Goal: Task Accomplishment & Management: Manage account settings

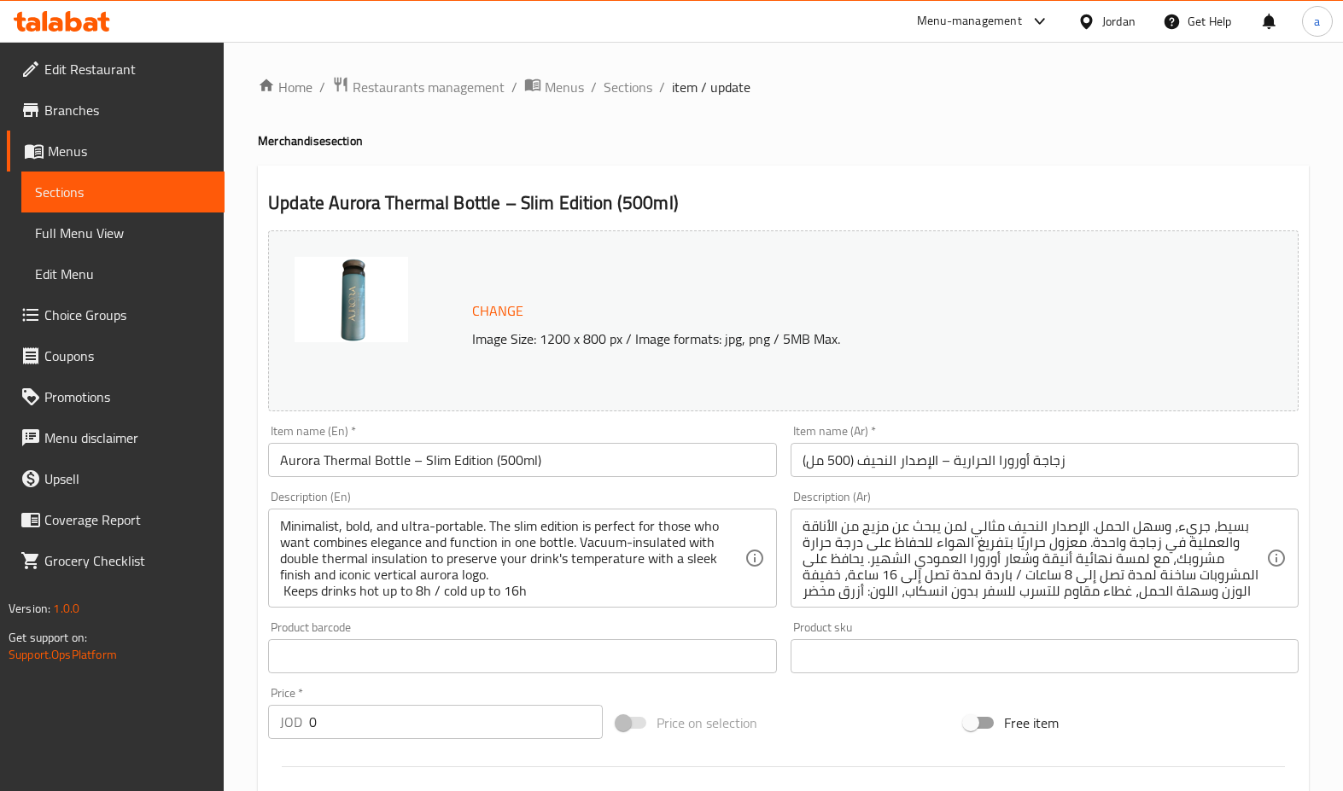
click at [360, 77] on span "Restaurants management" at bounding box center [428, 87] width 152 height 20
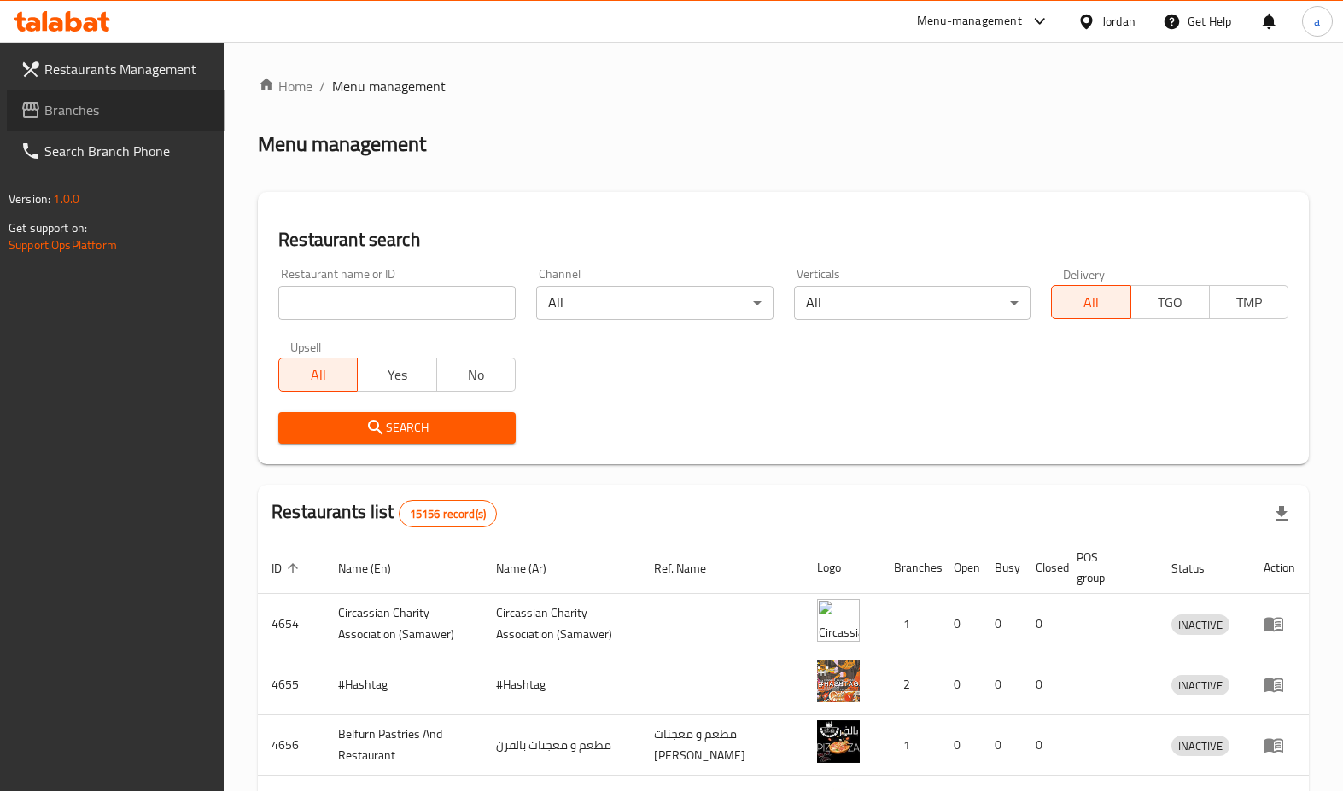
click at [111, 125] on link "Branches" at bounding box center [116, 110] width 218 height 41
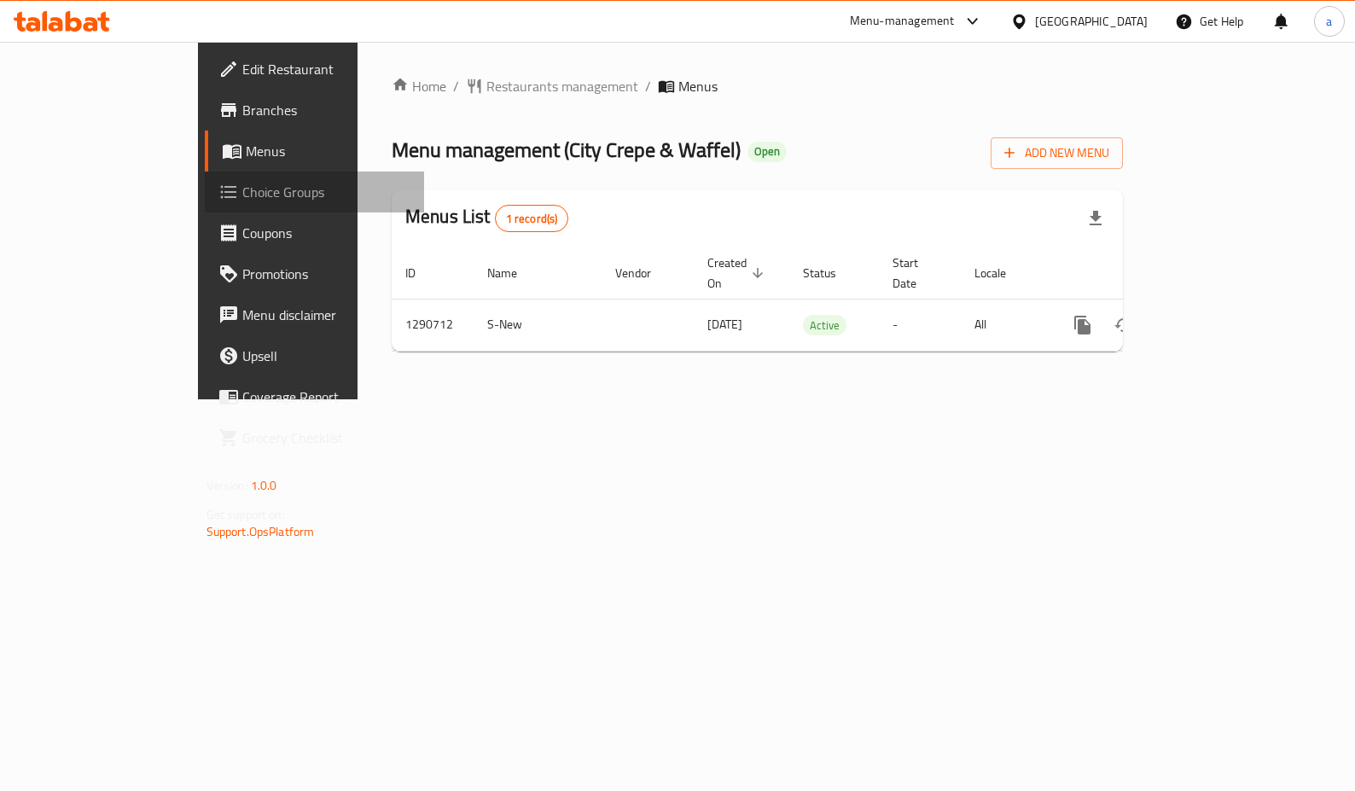
click at [205, 205] on link "Choice Groups" at bounding box center [314, 192] width 219 height 41
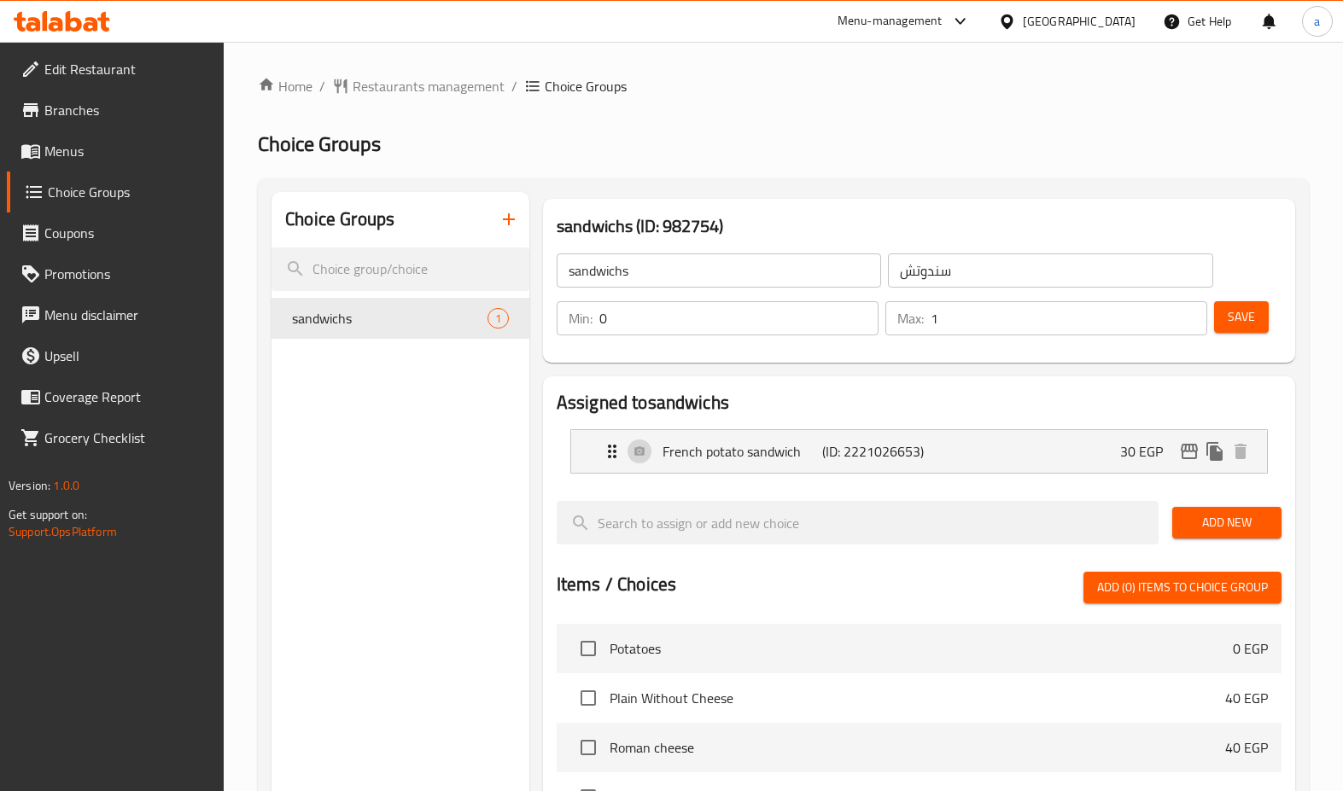
click at [113, 247] on link "Coupons" at bounding box center [116, 233] width 218 height 41
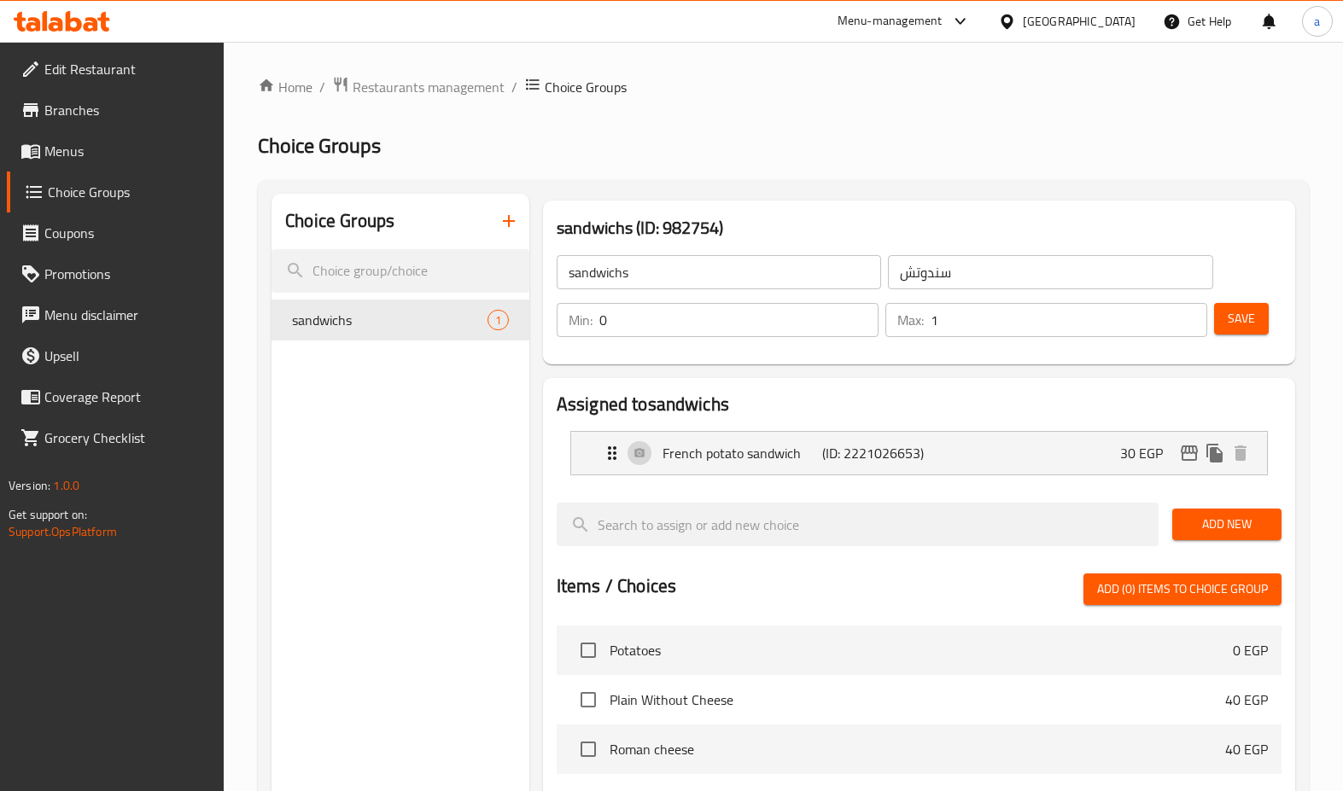
click at [126, 166] on link "Menus" at bounding box center [116, 151] width 218 height 41
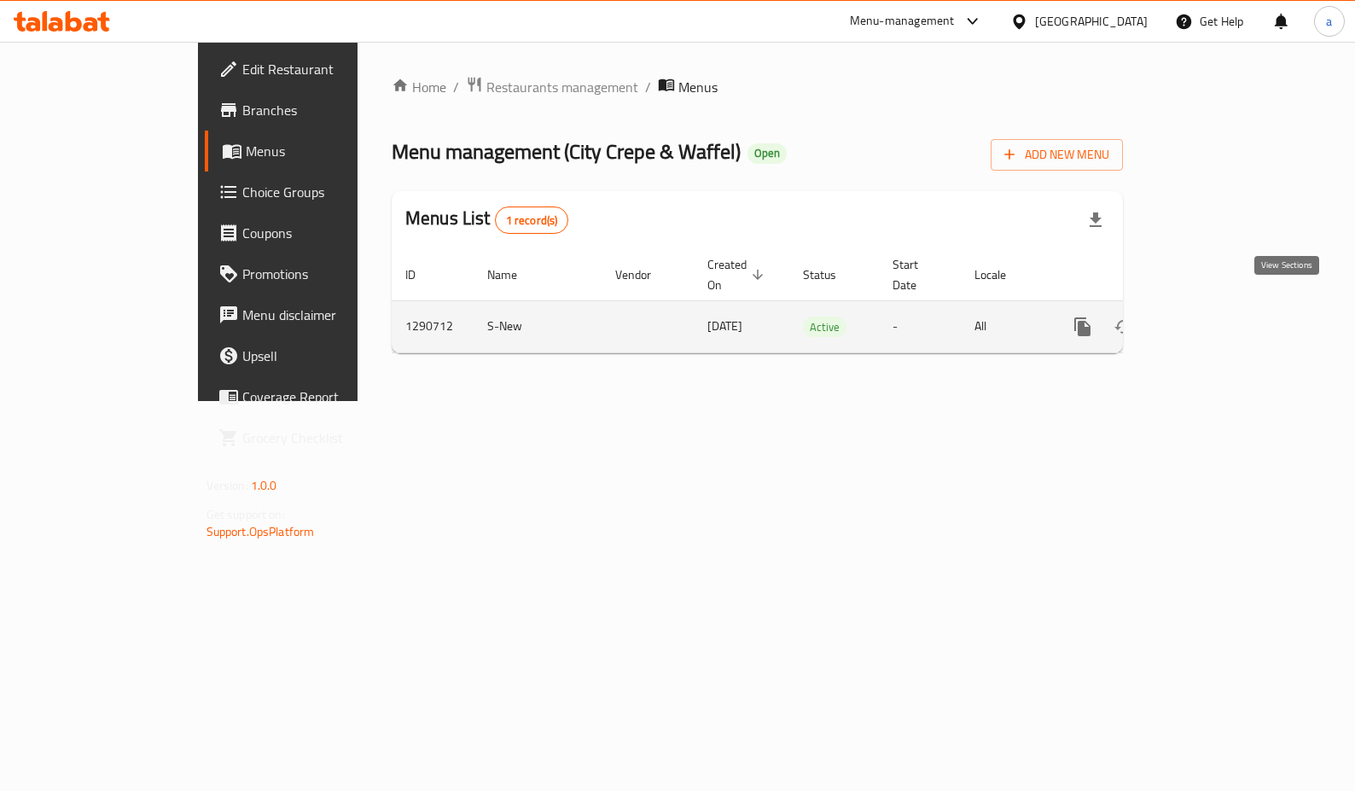
click at [1226, 313] on link "enhanced table" at bounding box center [1205, 326] width 41 height 41
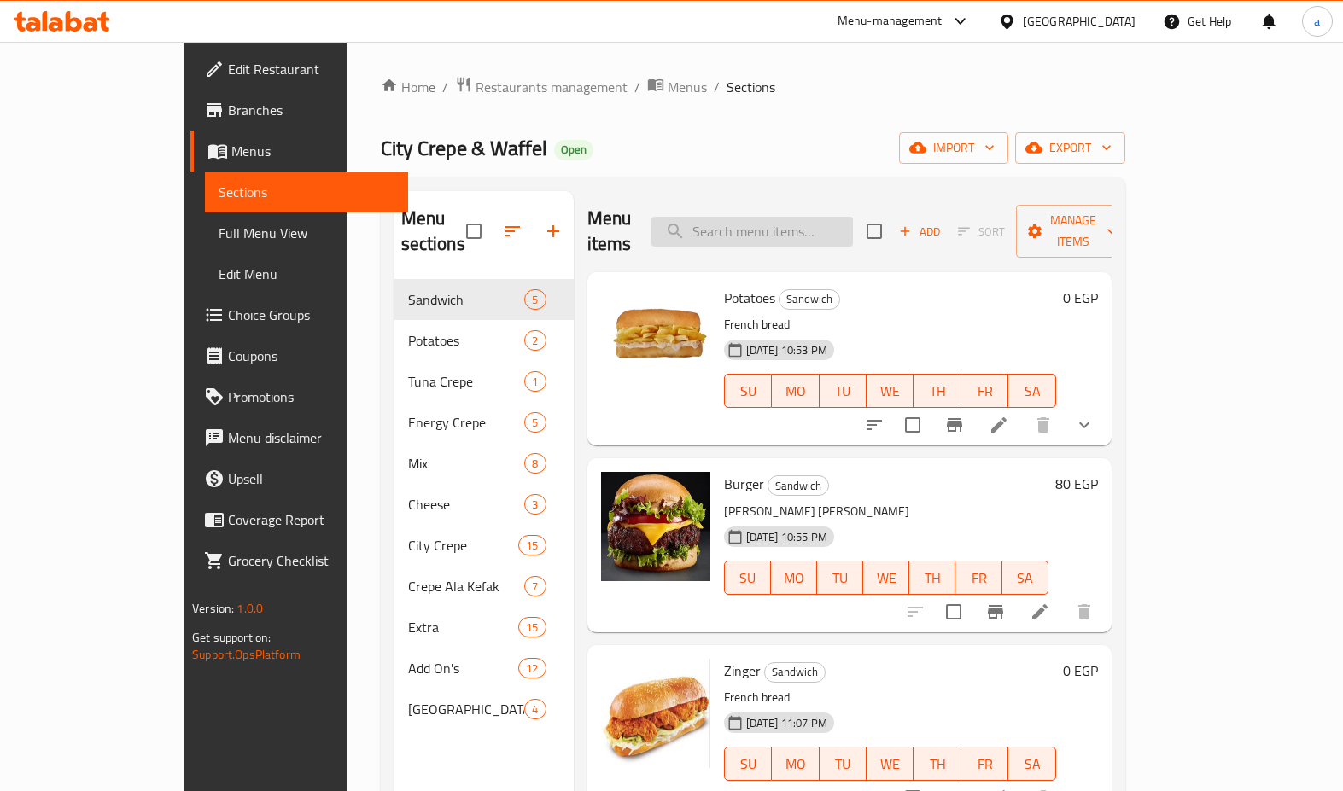
click at [801, 230] on input "search" at bounding box center [751, 232] width 201 height 30
type input "ح"
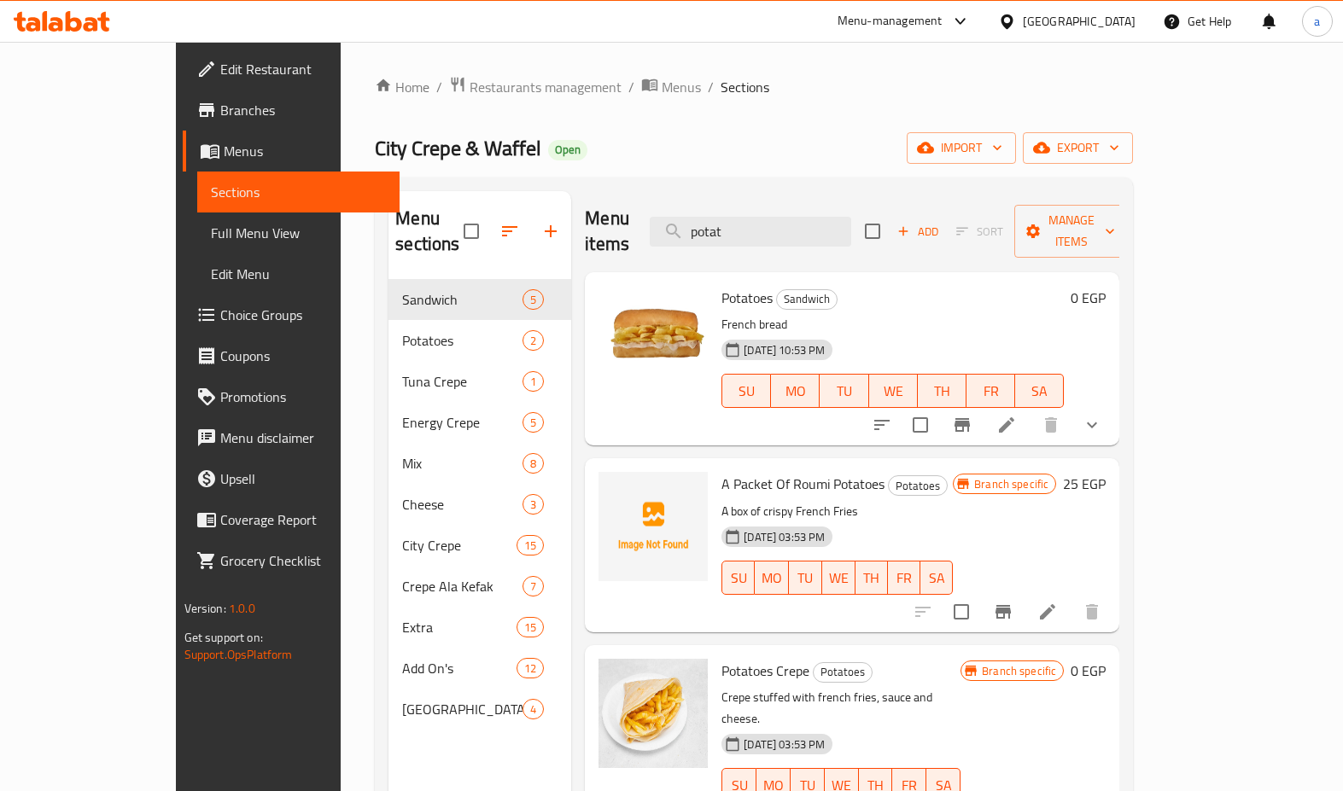
type input "potat"
click at [1112, 414] on button "show more" at bounding box center [1091, 425] width 41 height 41
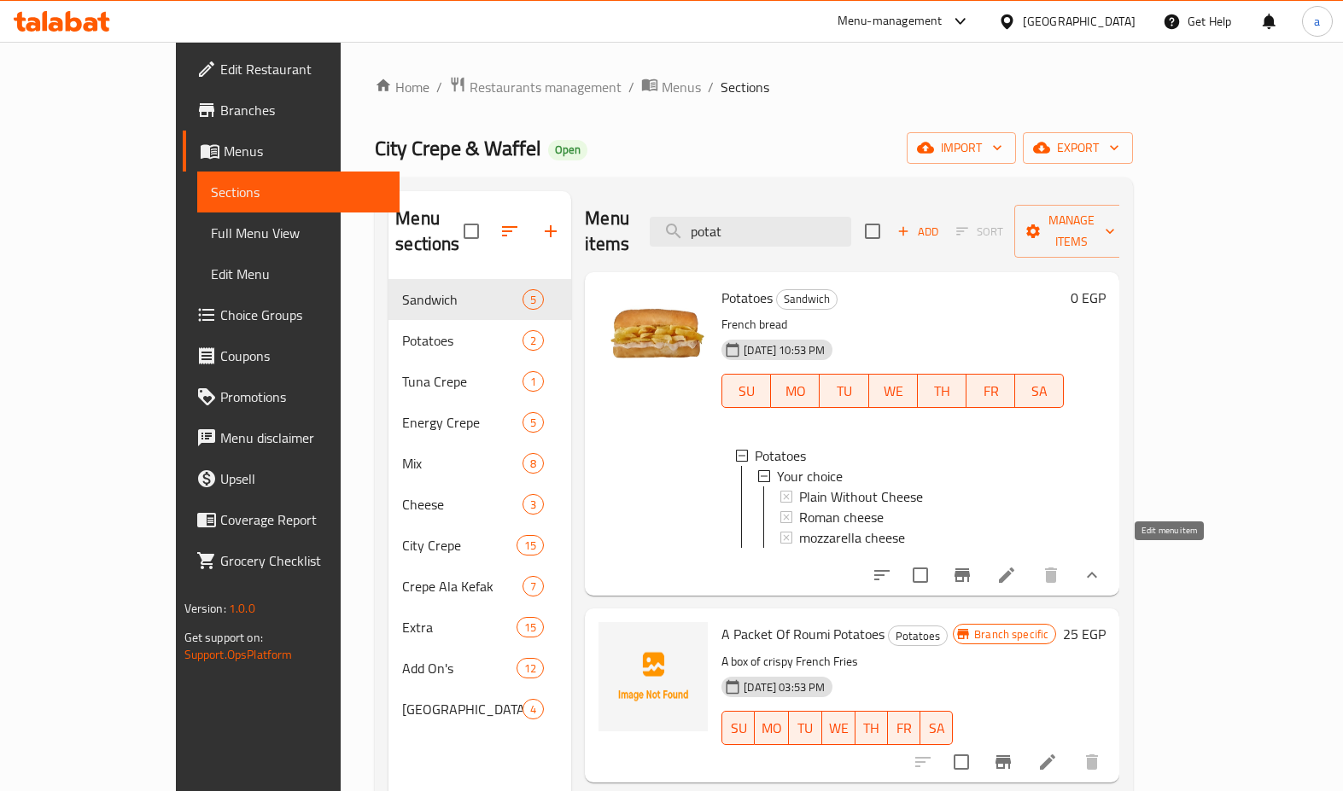
click at [1016, 569] on icon at bounding box center [1006, 575] width 20 height 20
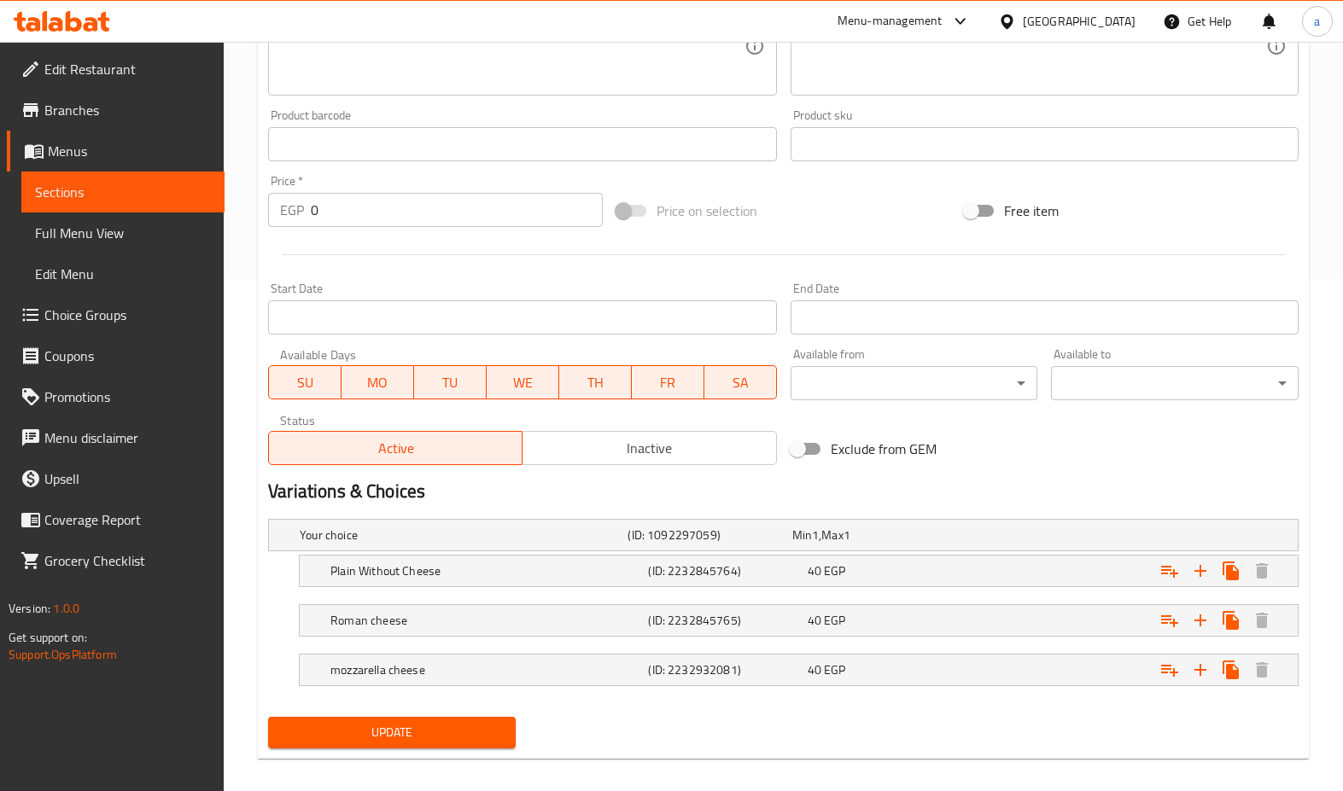
scroll to position [527, 0]
